Goal: Task Accomplishment & Management: Manage account settings

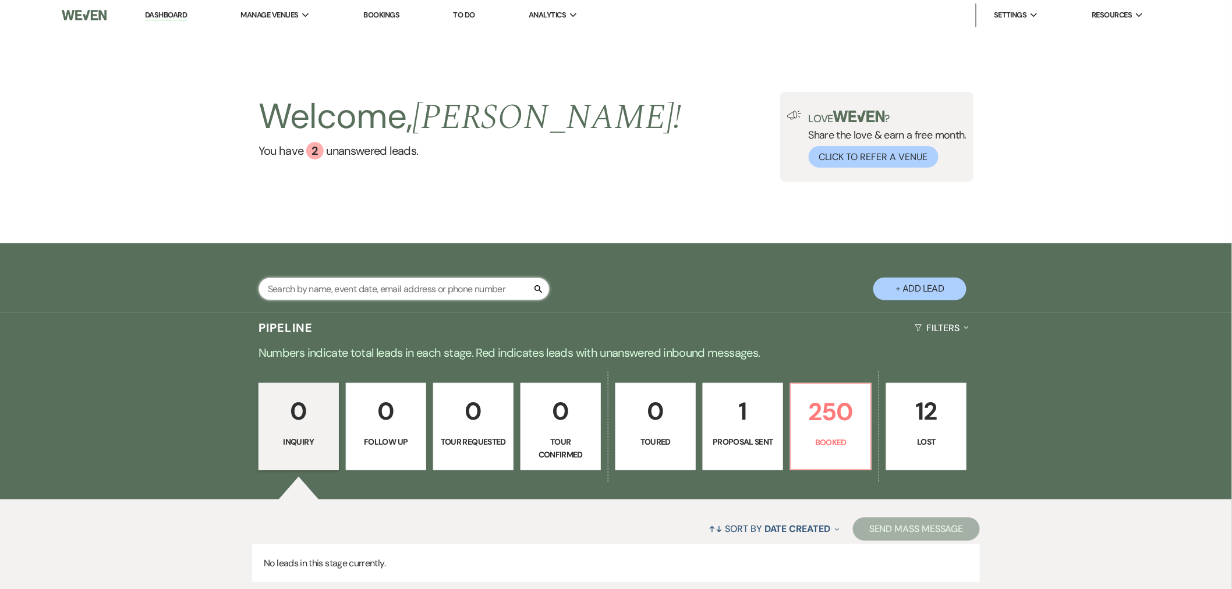
click at [368, 293] on input "text" at bounding box center [404, 289] width 291 height 23
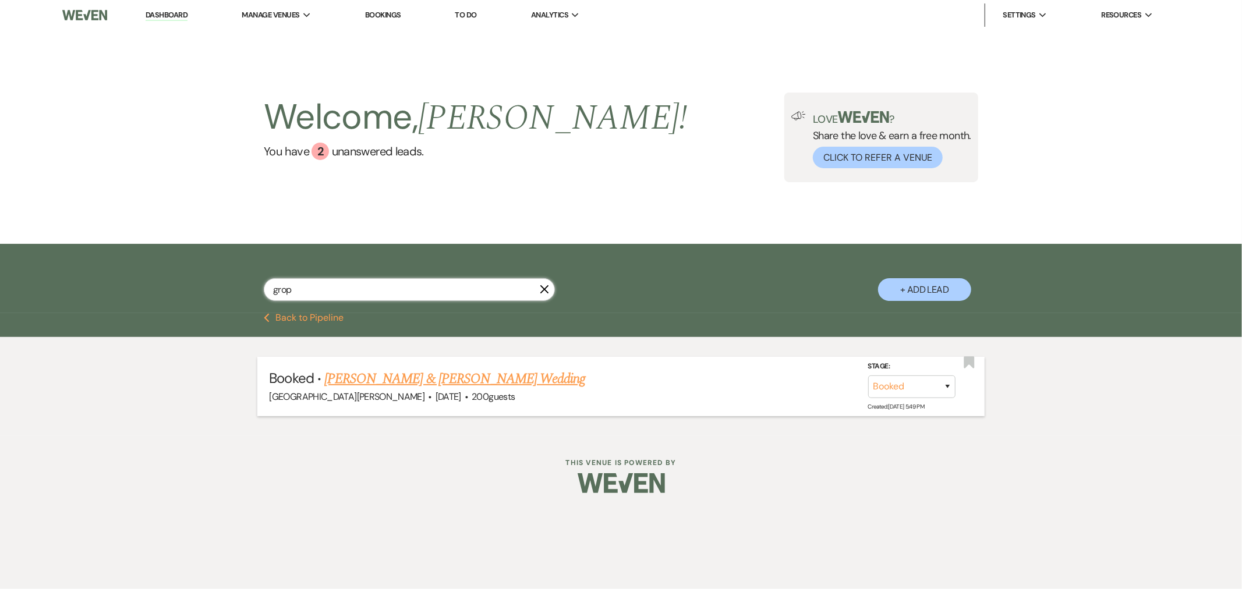
type input "grop"
click at [411, 381] on link "[PERSON_NAME] & [PERSON_NAME] Wedding" at bounding box center [454, 379] width 261 height 21
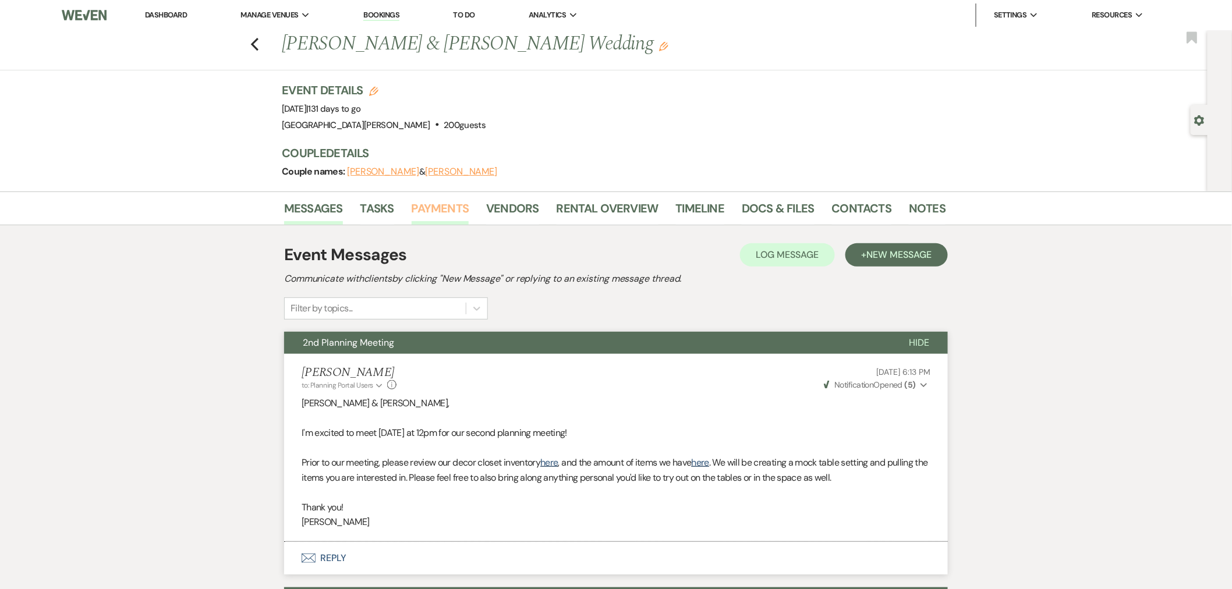
click at [431, 215] on link "Payments" at bounding box center [441, 212] width 58 height 26
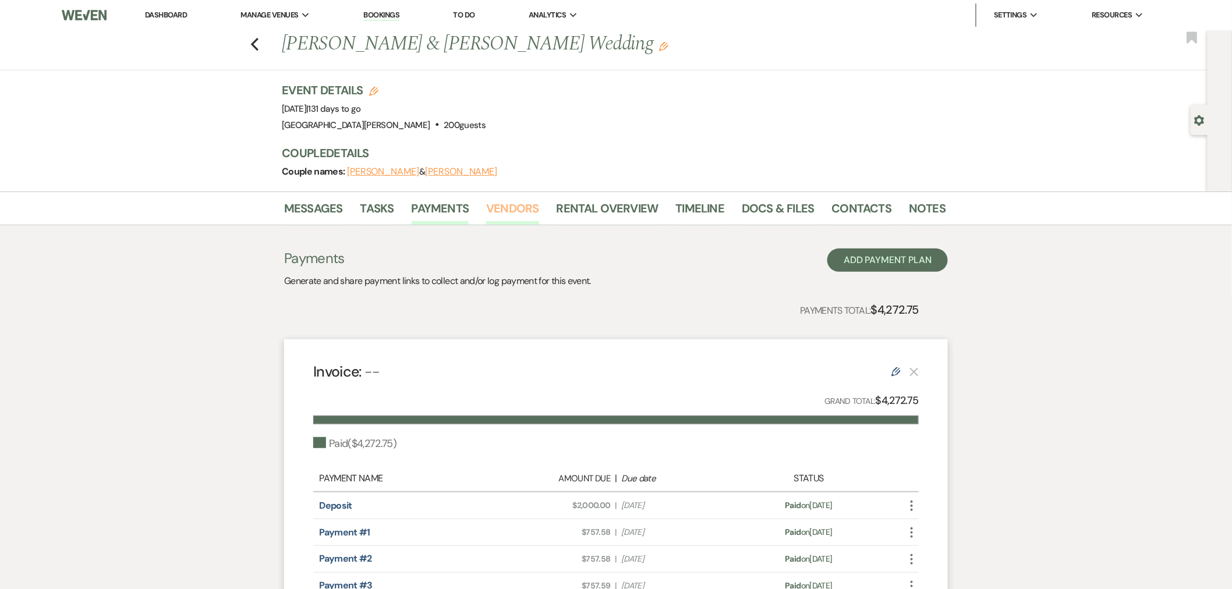
click at [513, 213] on link "Vendors" at bounding box center [512, 212] width 52 height 26
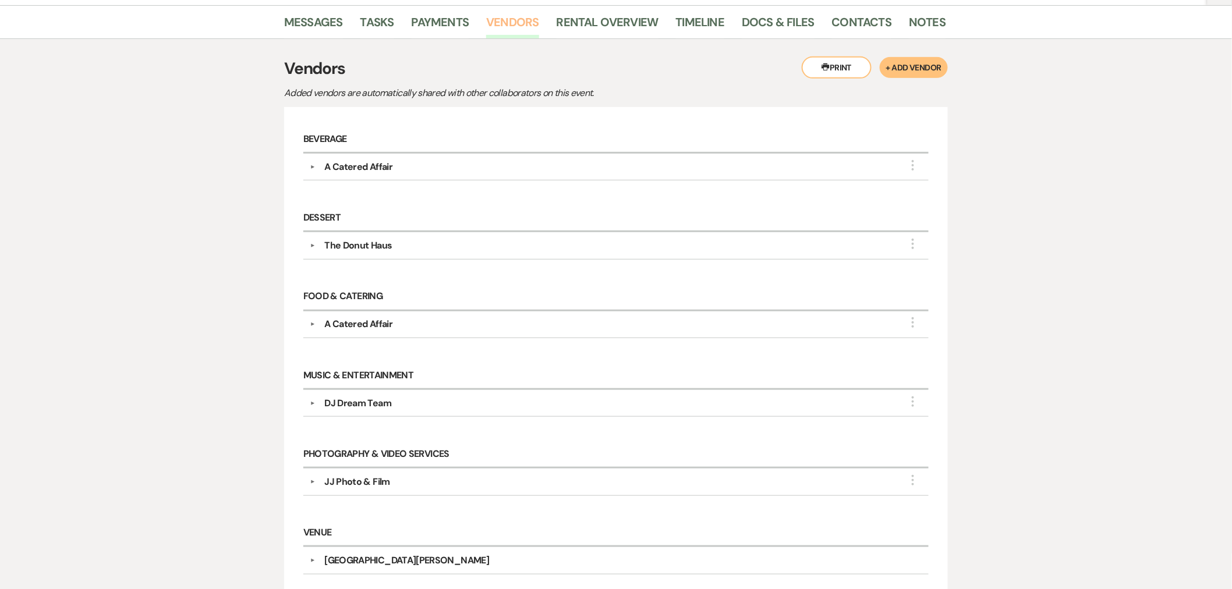
scroll to position [65, 0]
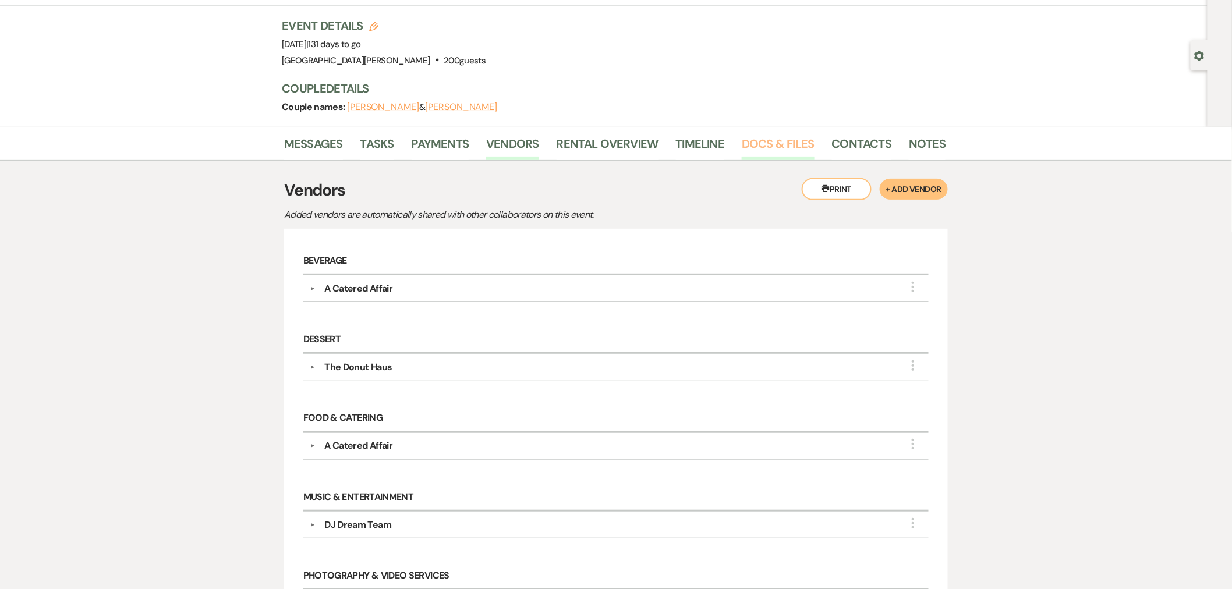
click at [769, 140] on link "Docs & Files" at bounding box center [778, 148] width 72 height 26
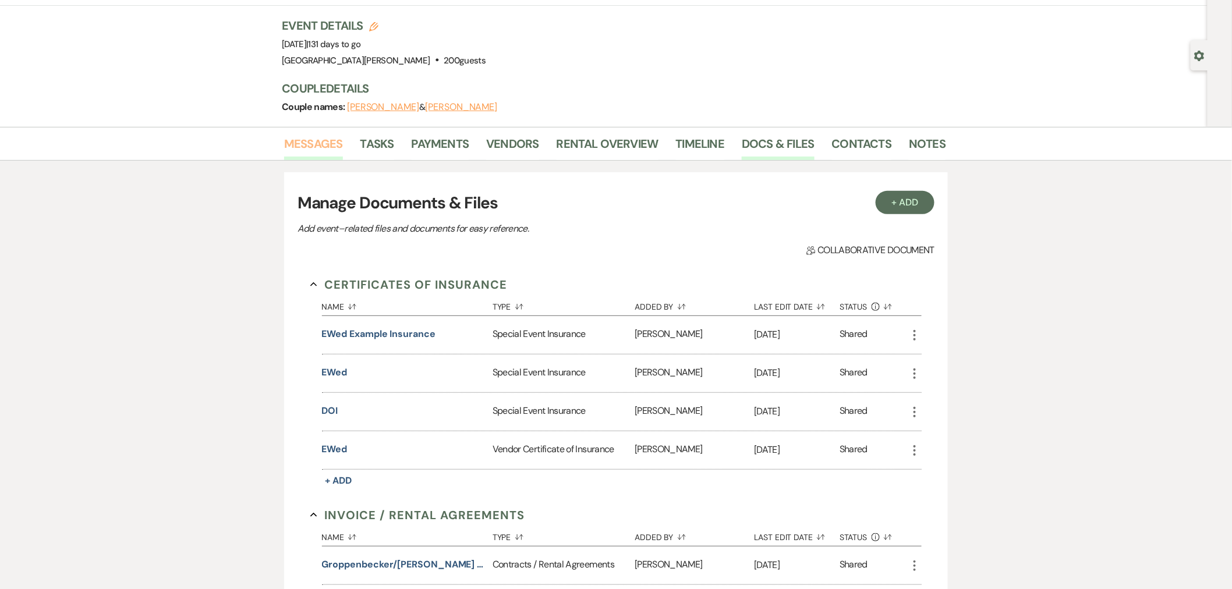
click at [324, 138] on link "Messages" at bounding box center [313, 148] width 59 height 26
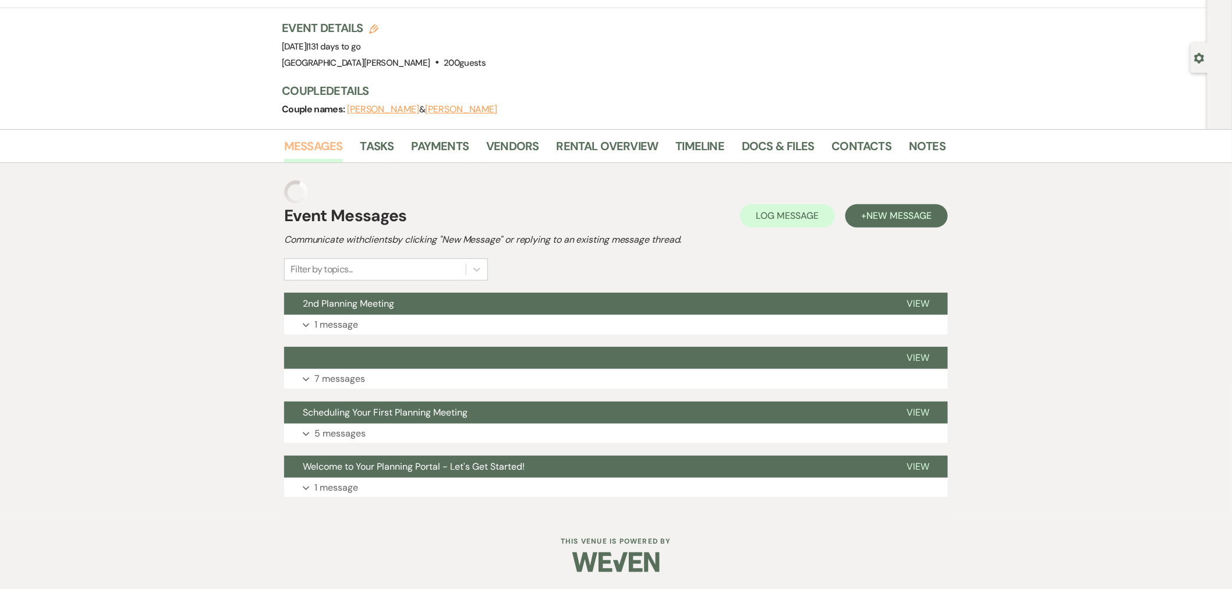
scroll to position [39, 0]
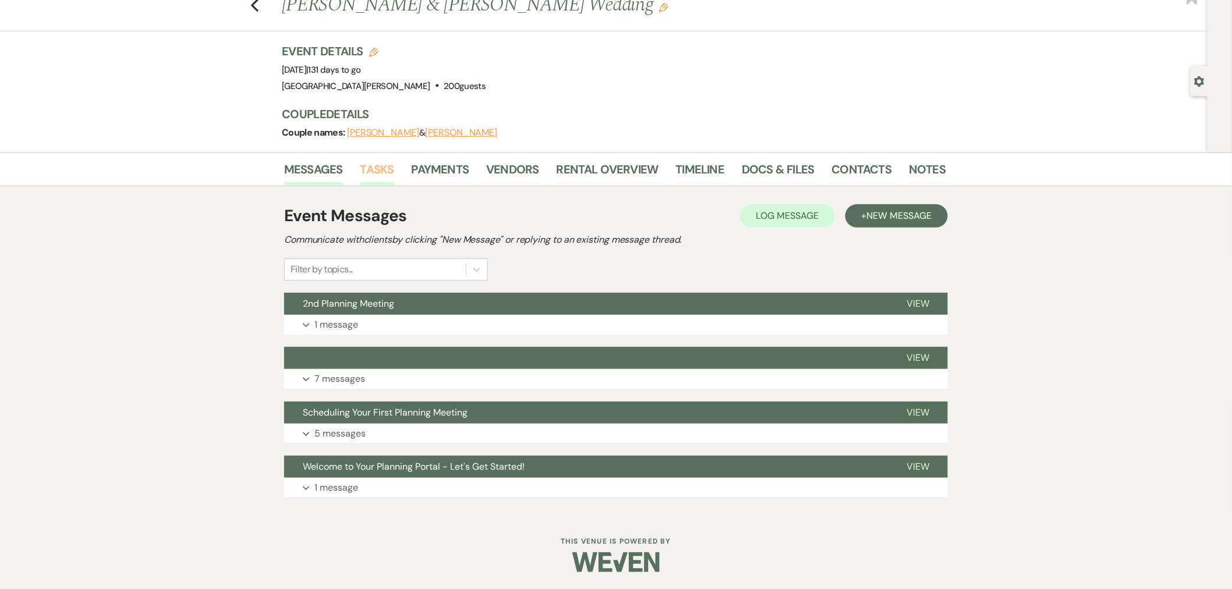
click at [373, 177] on link "Tasks" at bounding box center [377, 173] width 34 height 26
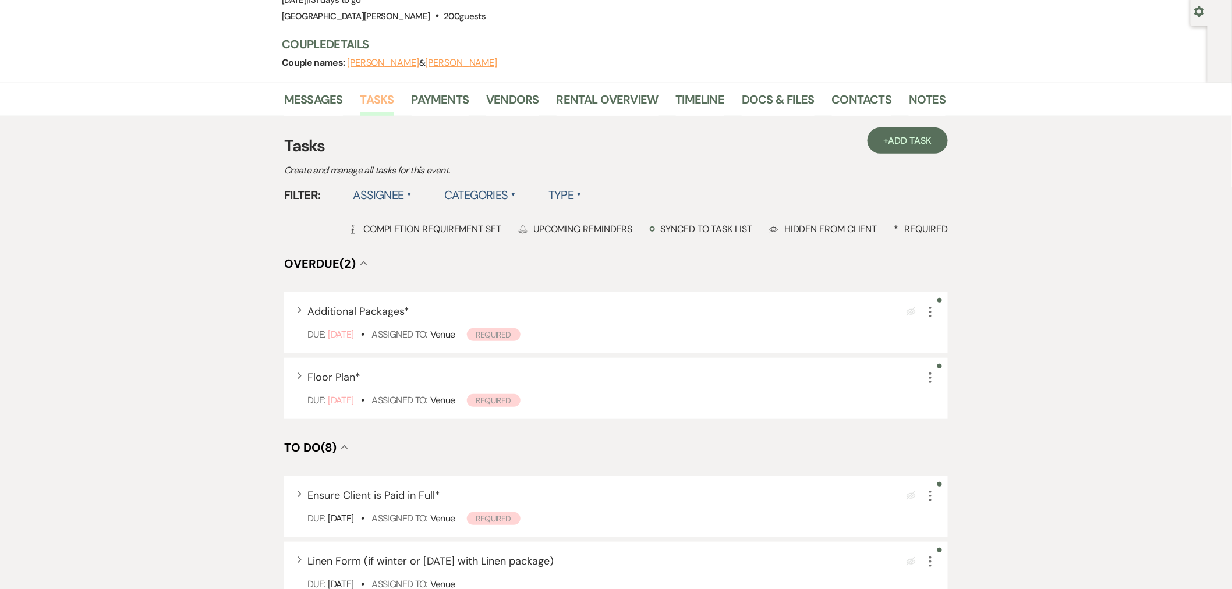
scroll to position [129, 0]
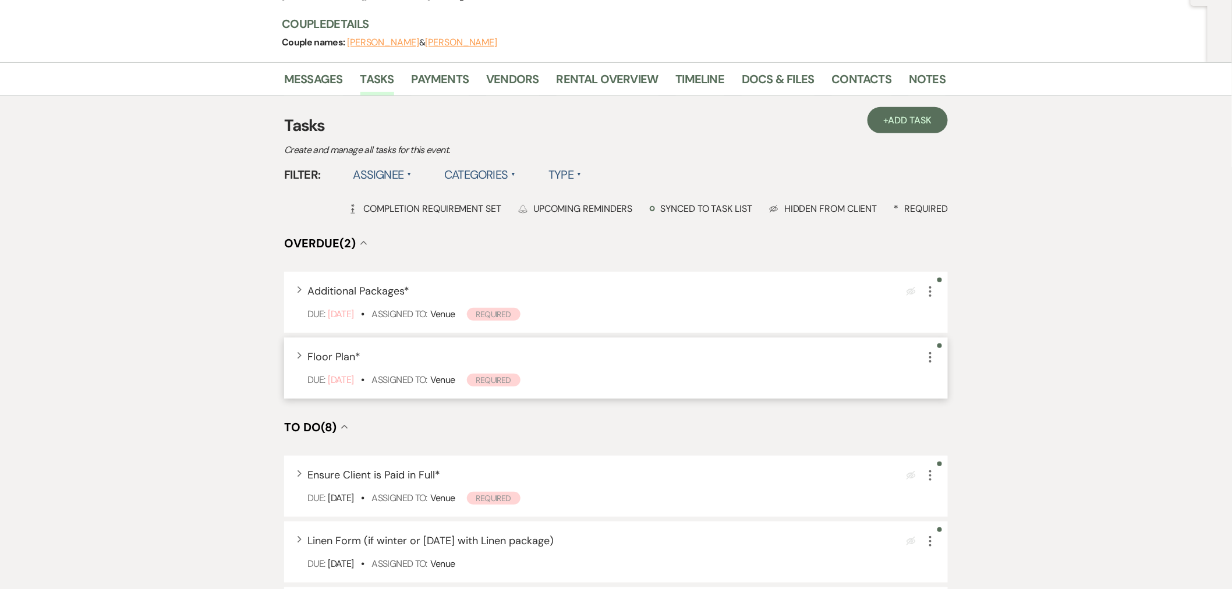
click at [929, 353] on icon "More" at bounding box center [931, 358] width 14 height 14
click at [998, 435] on button "Plan Portal Link Mark As Complete" at bounding box center [981, 435] width 114 height 19
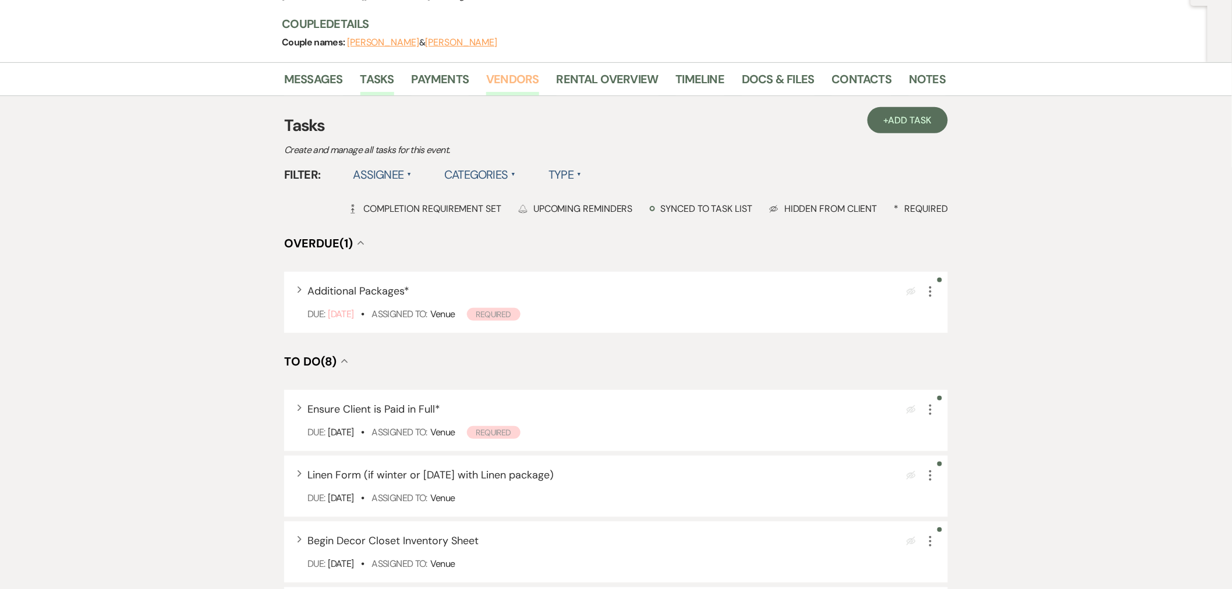
click at [536, 79] on link "Vendors" at bounding box center [512, 83] width 52 height 26
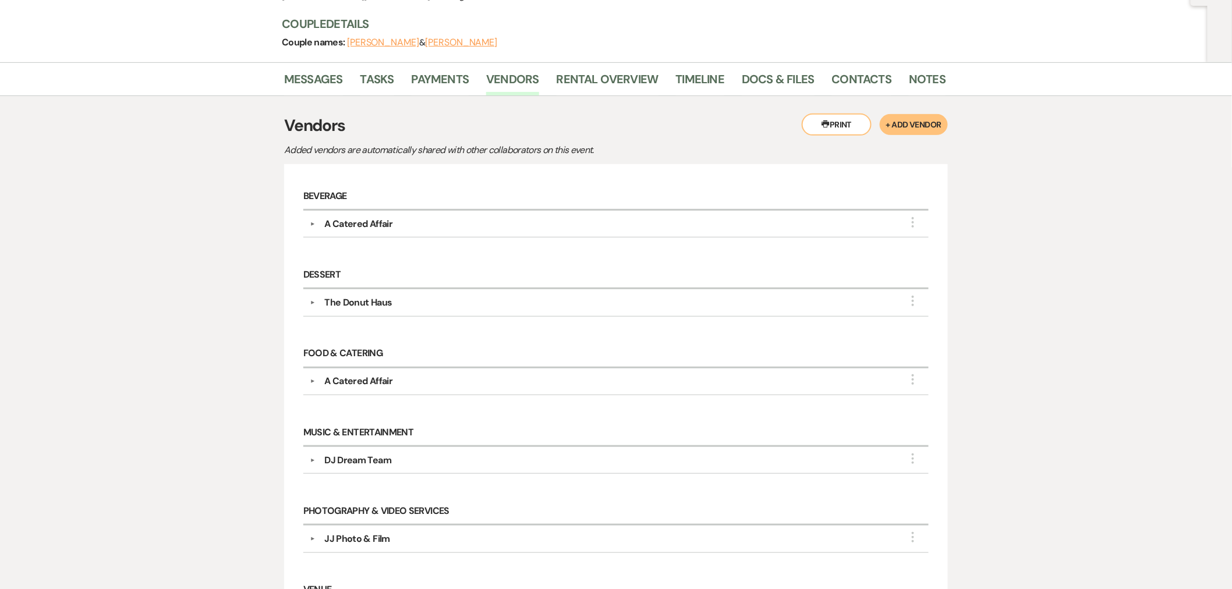
click at [509, 475] on div "Music & Entertainment ▼ DJ Dream Team More Point of Contact Info: [PERSON_NAME]…" at bounding box center [616, 453] width 637 height 79
click at [507, 461] on div "DJ Dream Team" at bounding box center [618, 461] width 607 height 14
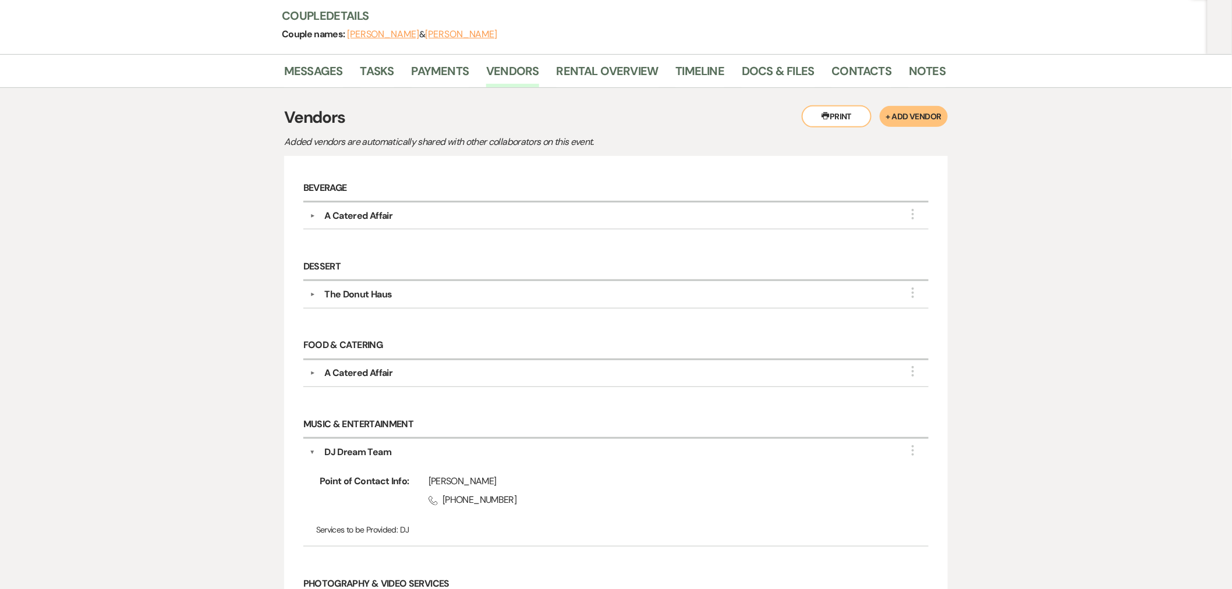
scroll to position [259, 0]
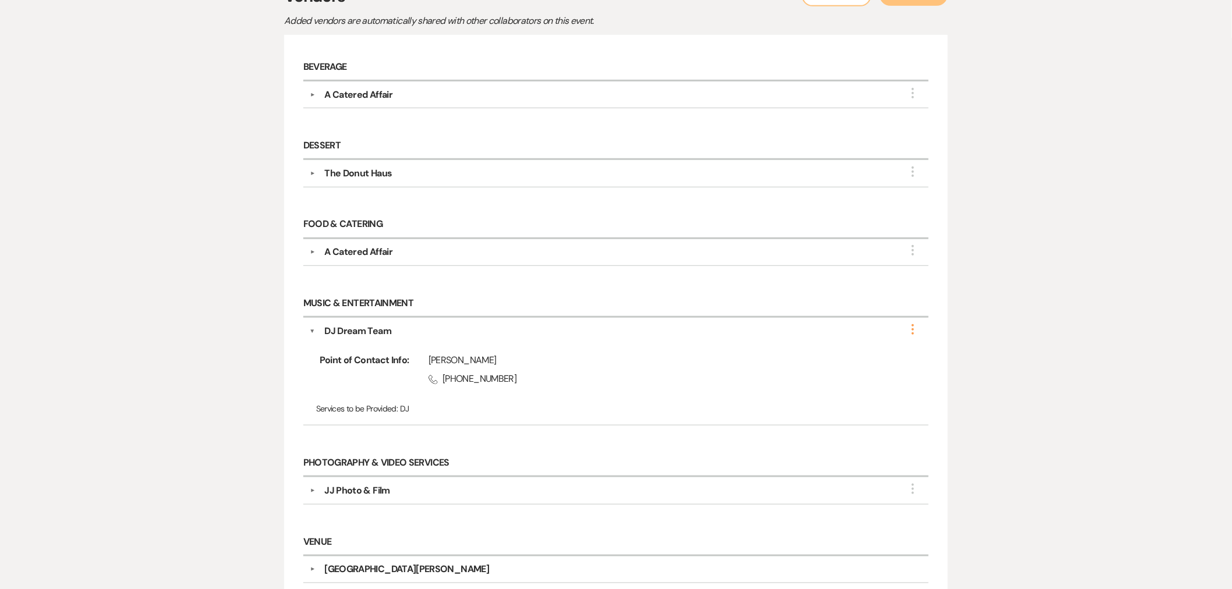
click at [909, 330] on icon "More" at bounding box center [913, 330] width 14 height 14
click at [892, 337] on button "Edit" at bounding box center [845, 337] width 131 height 18
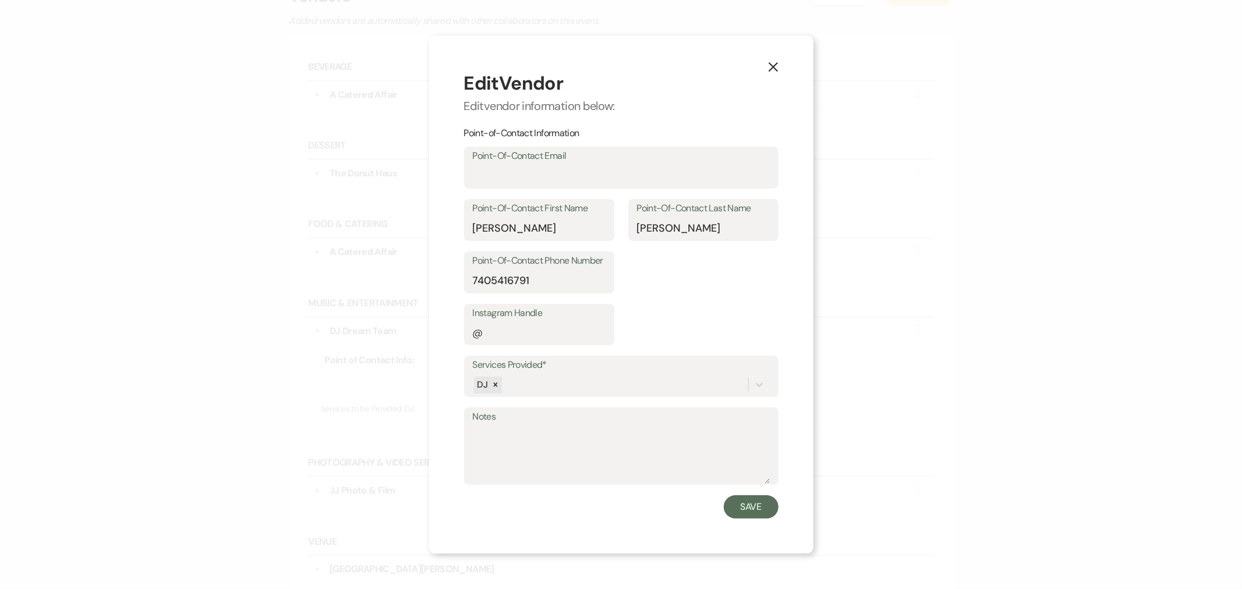
click at [776, 68] on icon "X" at bounding box center [773, 67] width 10 height 10
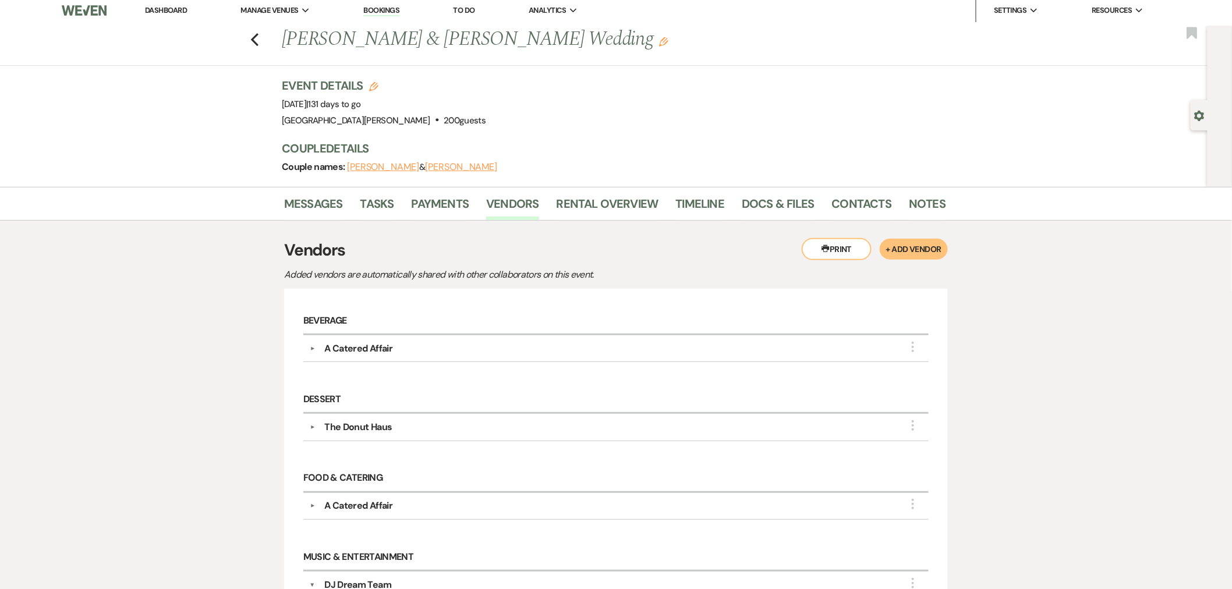
scroll to position [0, 0]
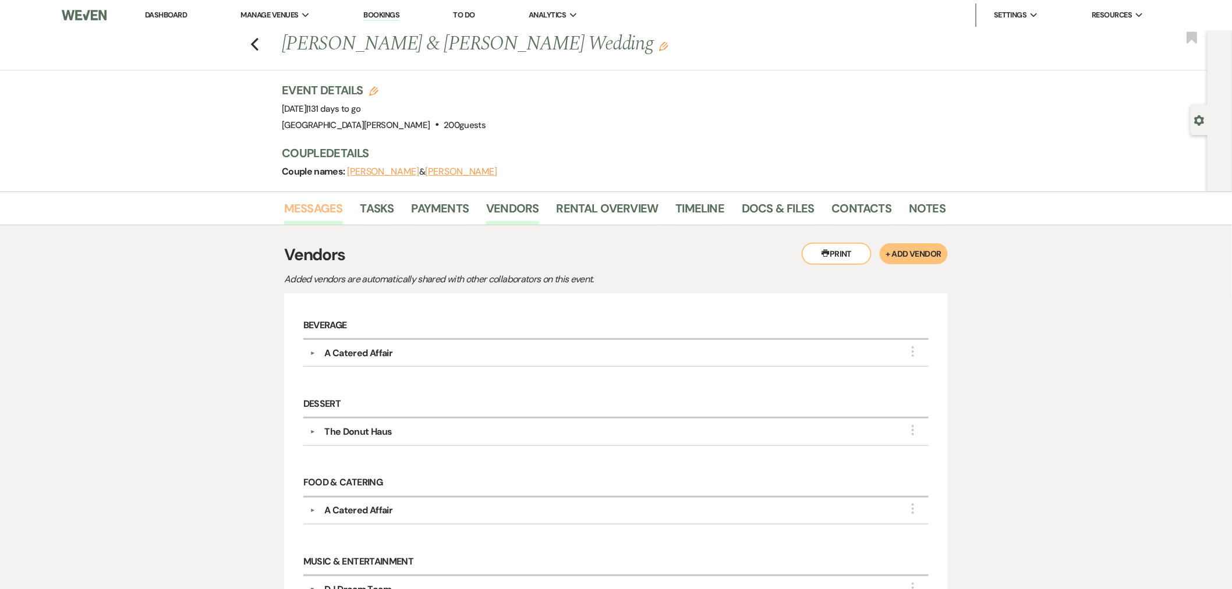
drag, startPoint x: 325, startPoint y: 208, endPoint x: 329, endPoint y: 215, distance: 8.1
click at [325, 208] on link "Messages" at bounding box center [313, 212] width 59 height 26
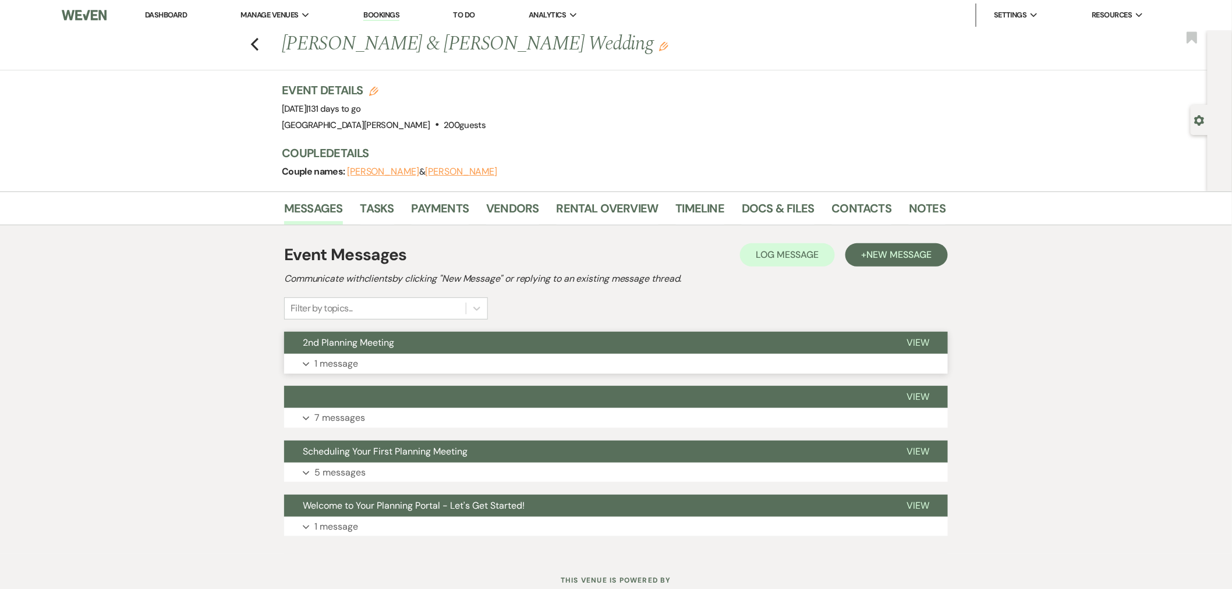
click at [562, 355] on button "Expand 1 message" at bounding box center [616, 364] width 664 height 20
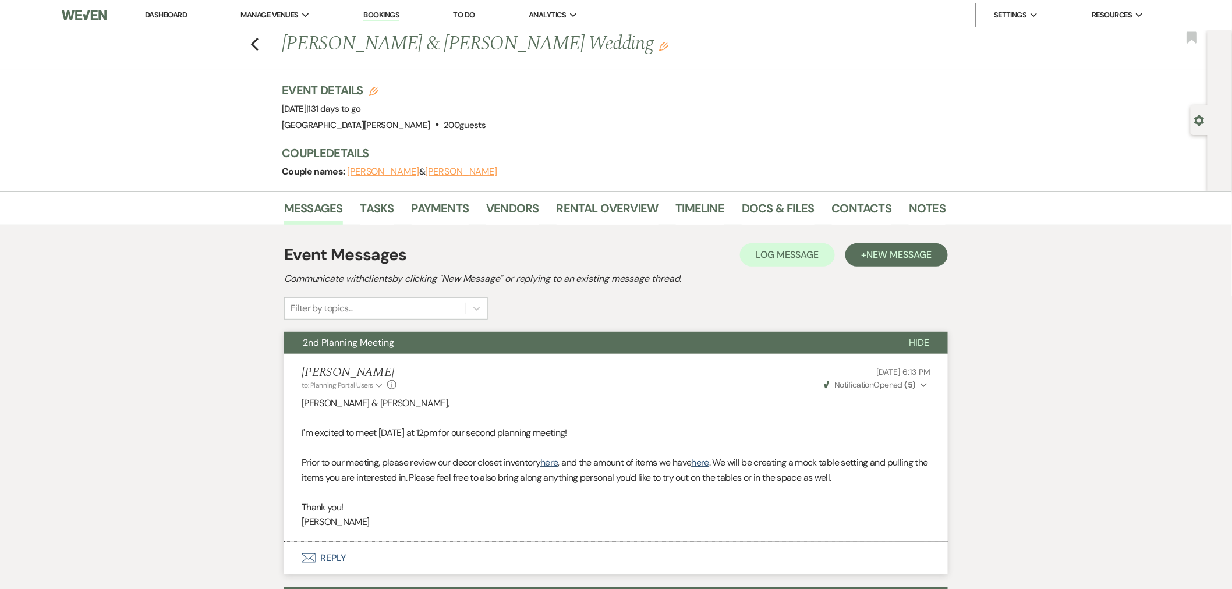
click at [918, 391] on li "[PERSON_NAME] to: Planning Portal Users Expand Info [DATE] 6:13 PM Weven Check …" at bounding box center [616, 448] width 664 height 188
click at [915, 384] on strong "( 5 )" at bounding box center [910, 385] width 11 height 10
click at [914, 384] on strong "( 5 )" at bounding box center [910, 385] width 11 height 10
click at [511, 210] on link "Vendors" at bounding box center [512, 212] width 52 height 26
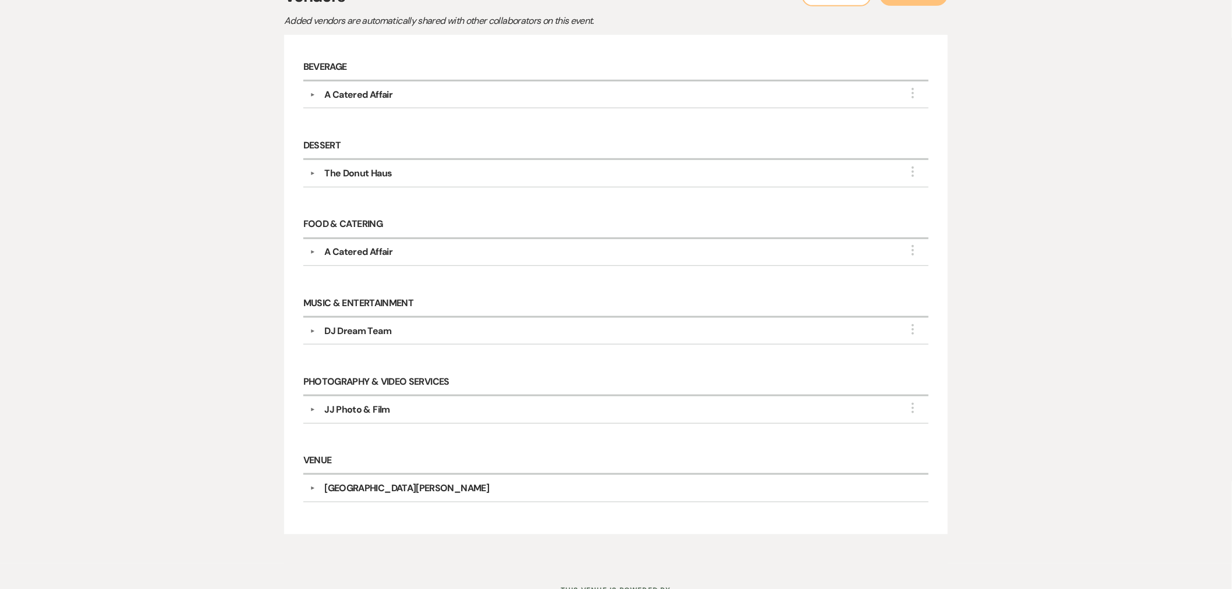
scroll to position [194, 0]
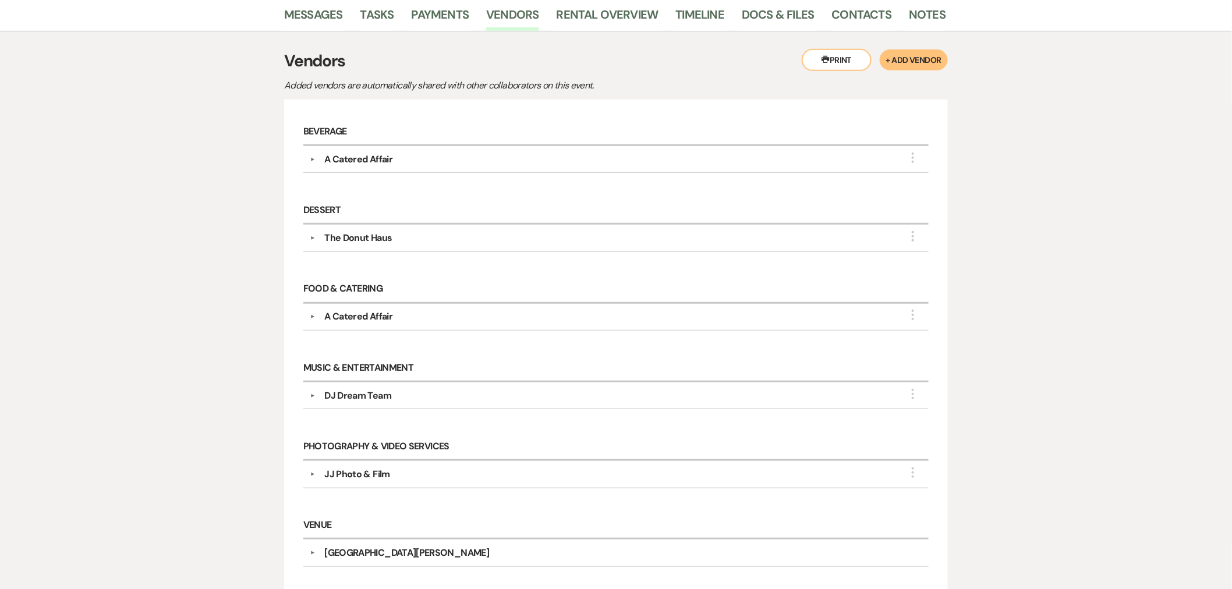
click at [379, 239] on div "The Donut Haus" at bounding box center [358, 238] width 68 height 14
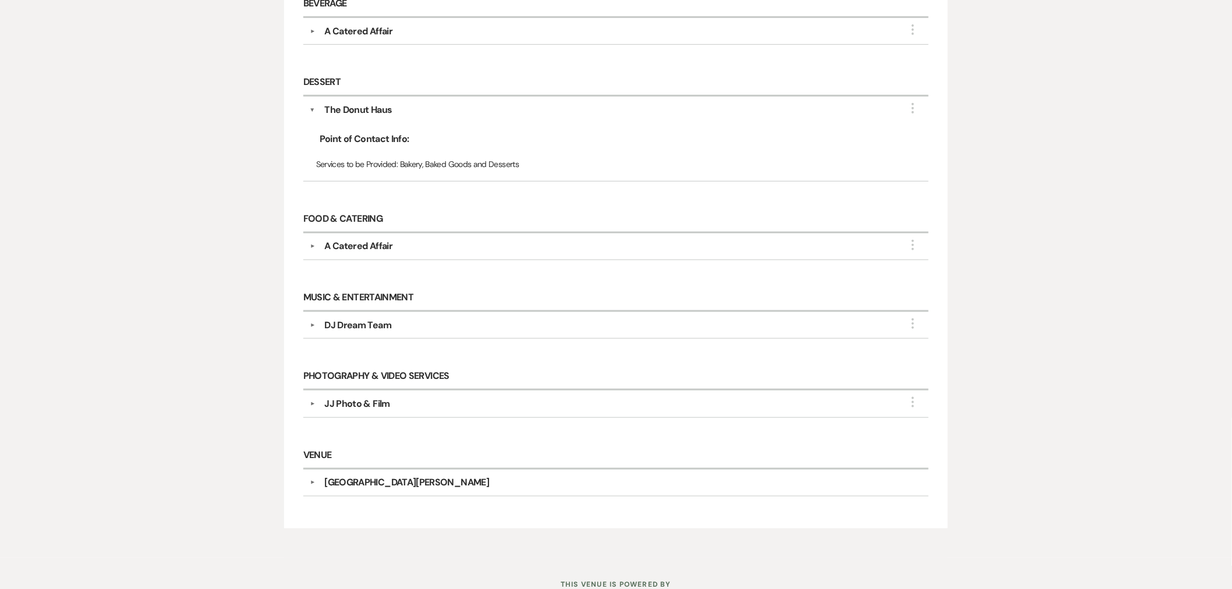
scroll to position [323, 0]
click at [377, 328] on div "DJ Dream Team" at bounding box center [357, 324] width 67 height 14
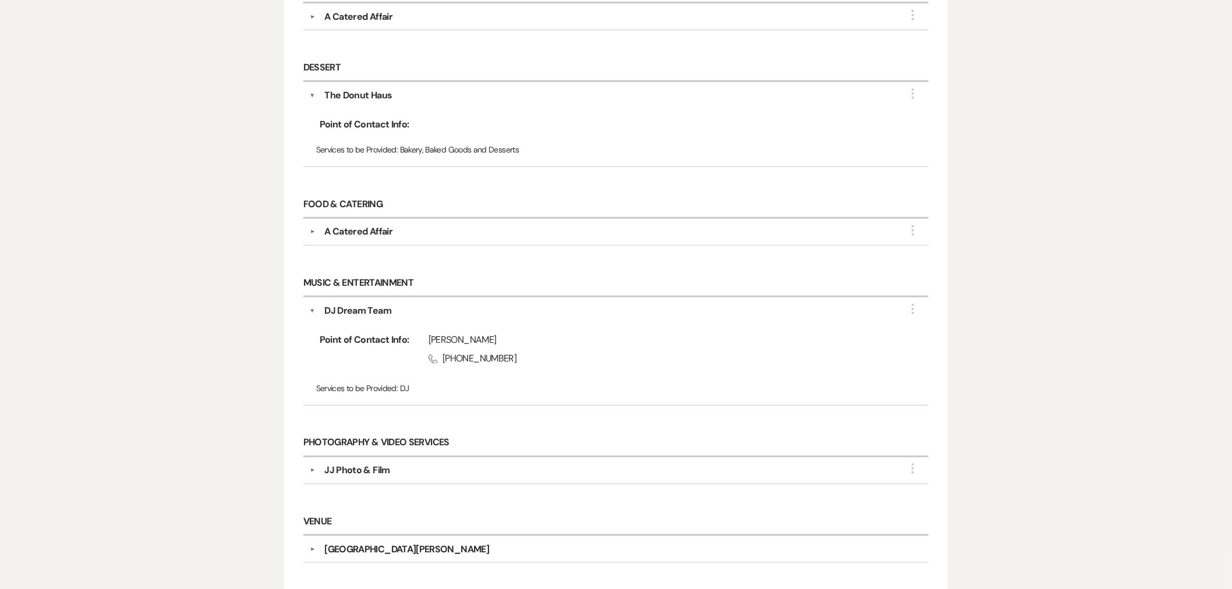
scroll to position [318, 0]
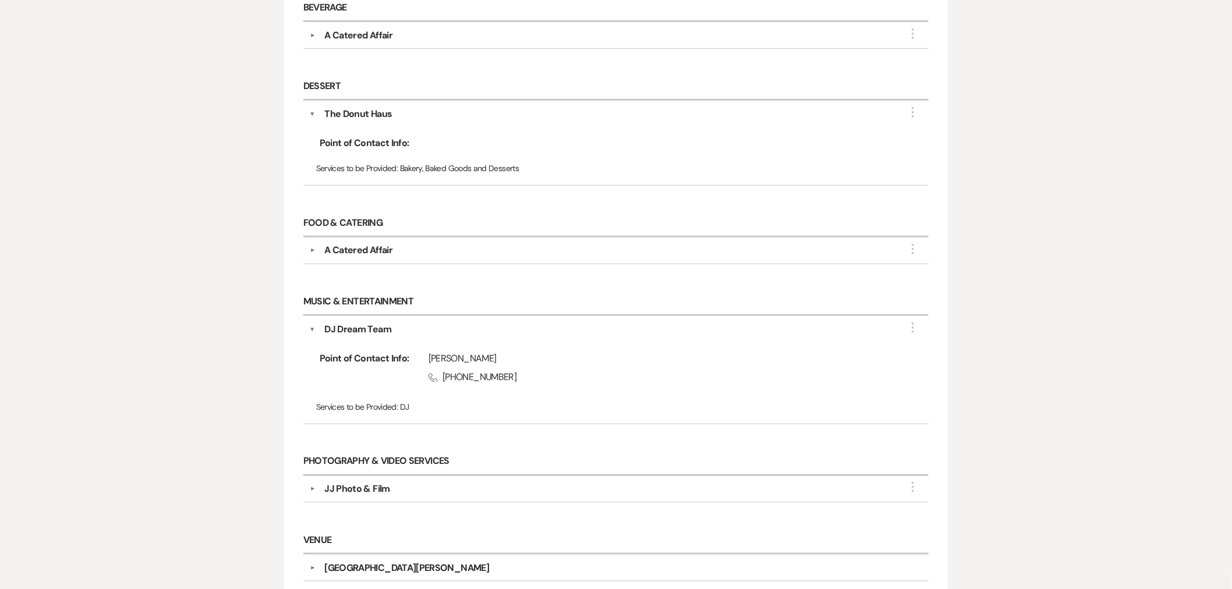
click at [904, 326] on div "DJ Dream Team" at bounding box center [618, 330] width 607 height 14
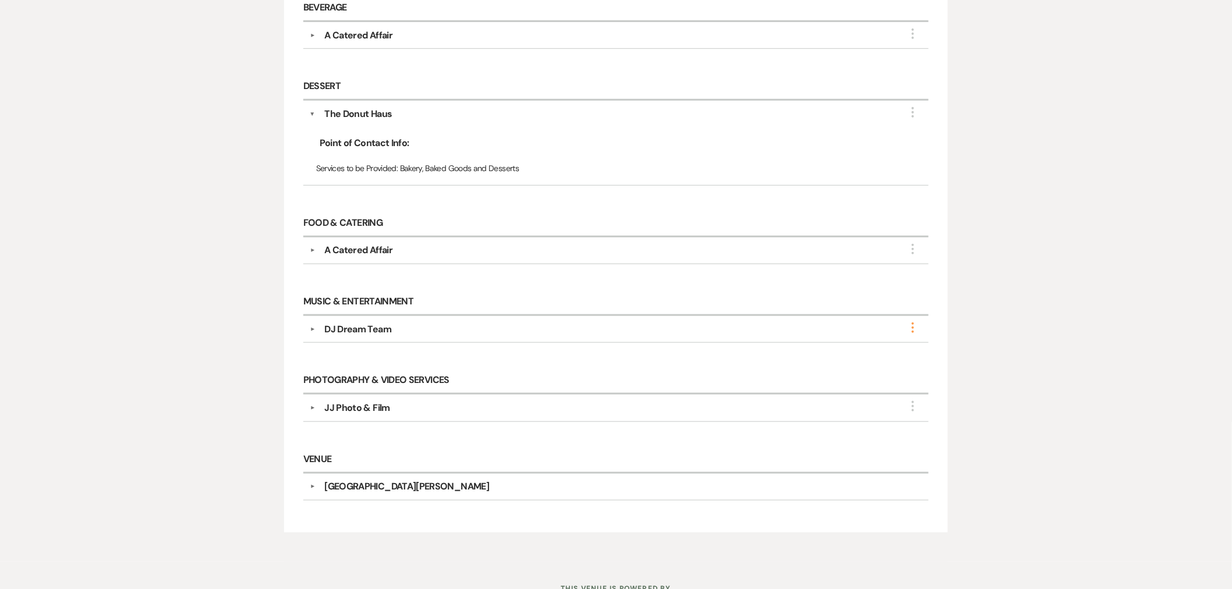
click at [917, 332] on icon "More" at bounding box center [913, 328] width 14 height 14
click at [871, 340] on button "Edit" at bounding box center [845, 336] width 131 height 18
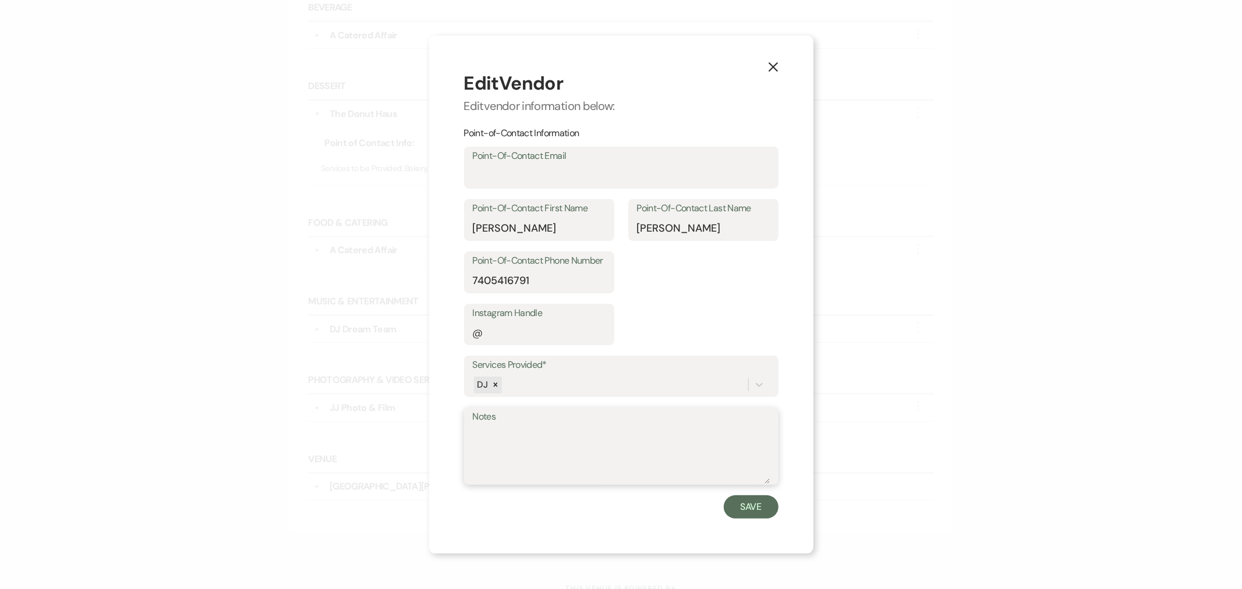
click at [661, 432] on textarea "Notes" at bounding box center [621, 455] width 297 height 58
click at [514, 433] on textarea "needs ot see venue" at bounding box center [621, 455] width 297 height 58
type textarea "needs to see venue"
click at [752, 503] on button "Save" at bounding box center [751, 507] width 55 height 23
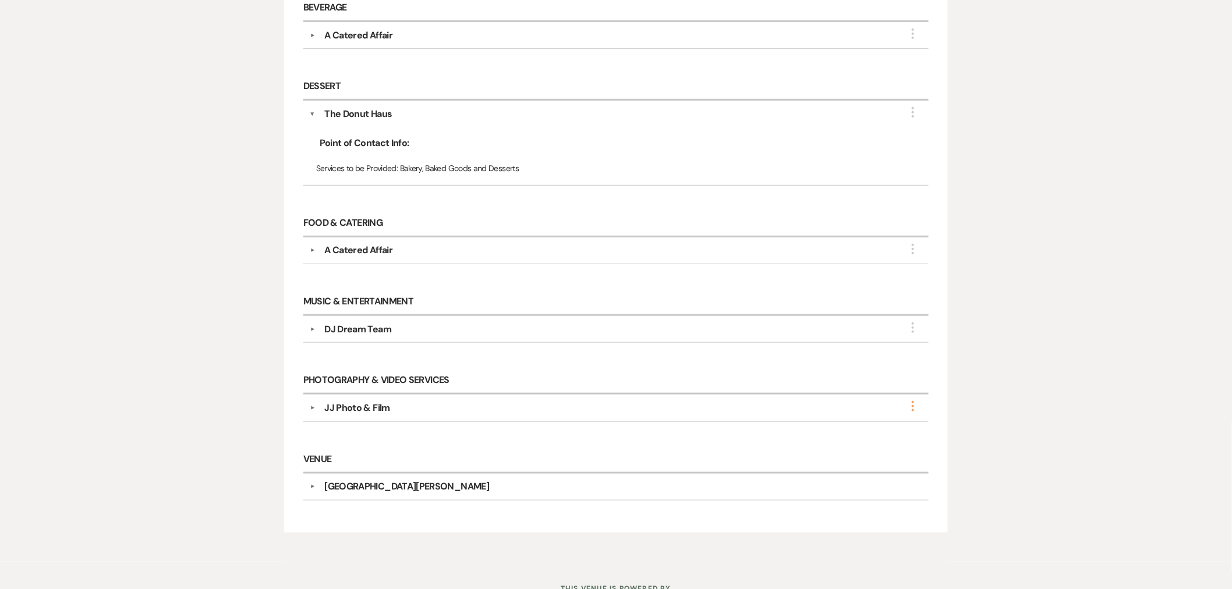
click at [909, 406] on icon "More" at bounding box center [913, 407] width 14 height 14
click at [1047, 432] on div "Messages Tasks Payments Vendors Rental Overview Timeline Docs & Files Contacts …" at bounding box center [616, 218] width 1232 height 688
